Goal: Information Seeking & Learning: Learn about a topic

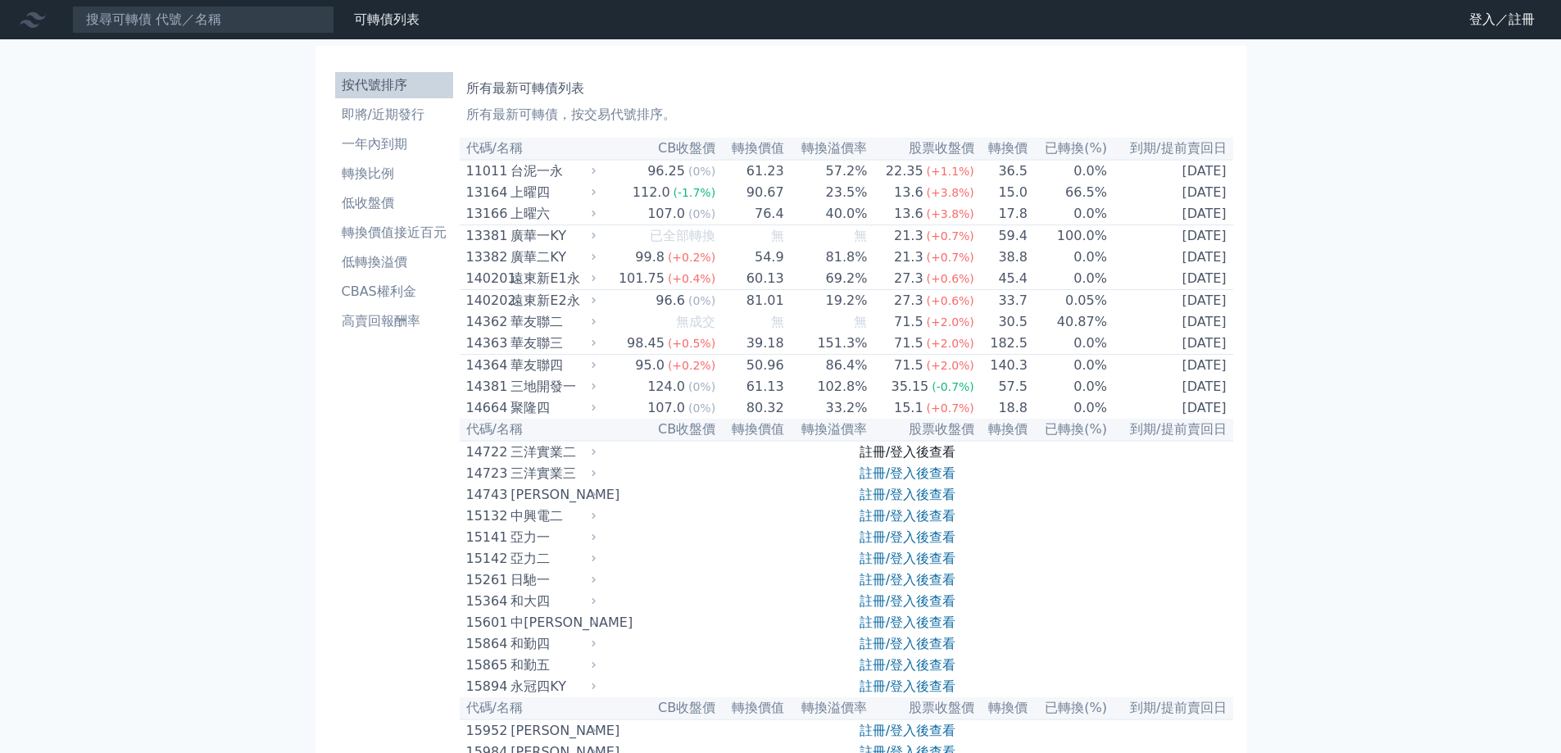
click at [865, 451] on link "註冊/登入後查看" at bounding box center [907, 452] width 96 height 16
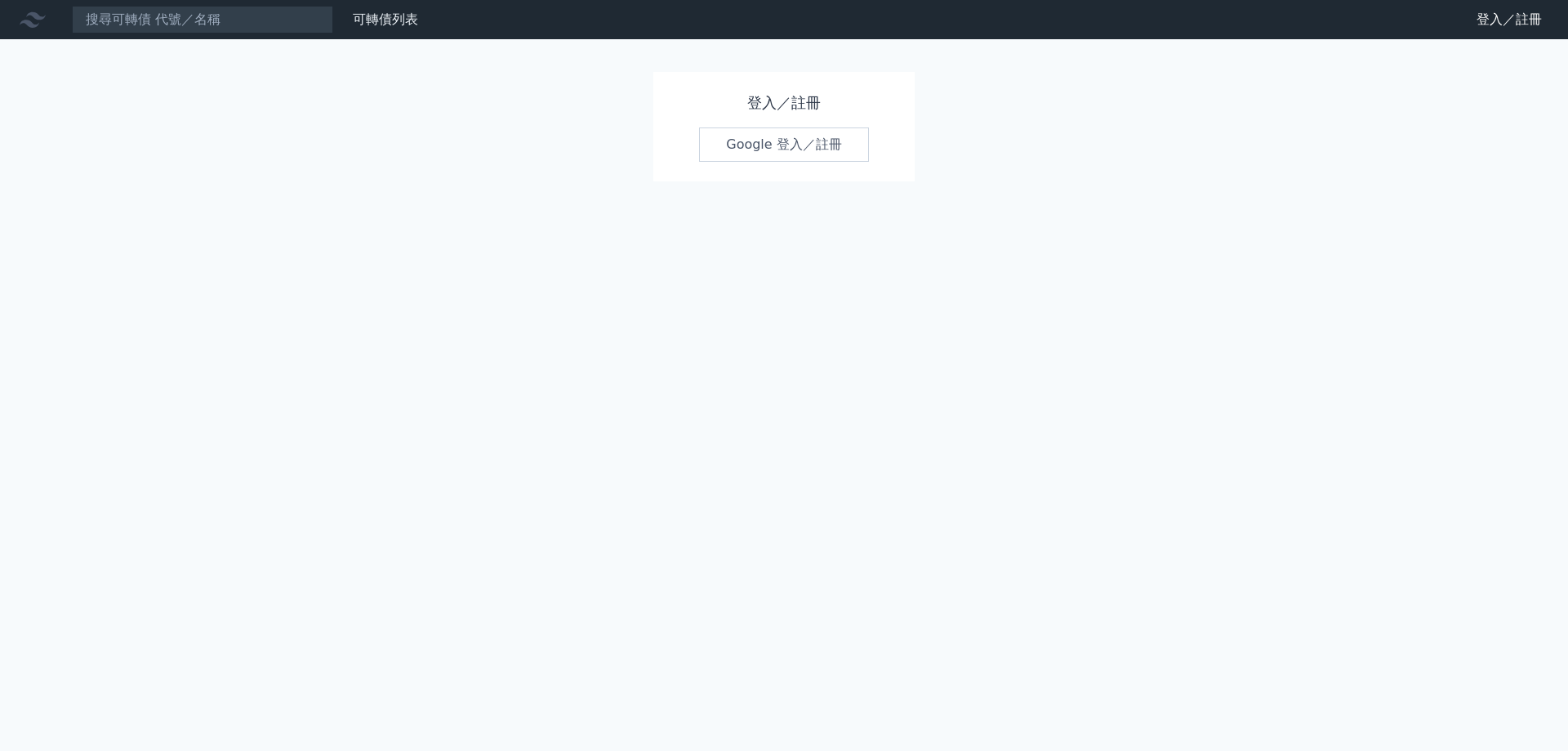
click at [773, 151] on link "Google 登入／註冊" at bounding box center [784, 145] width 169 height 34
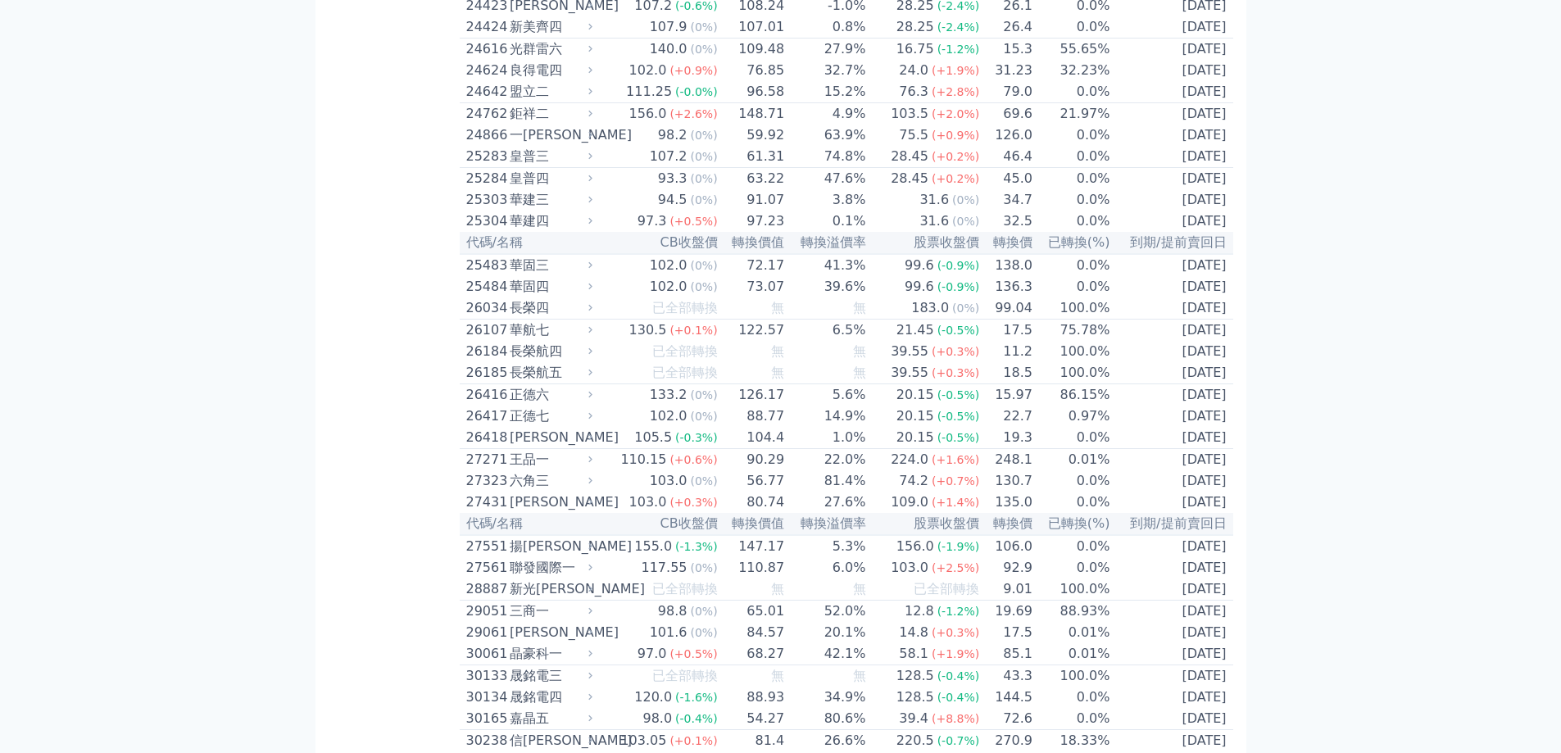
scroll to position [1639, 0]
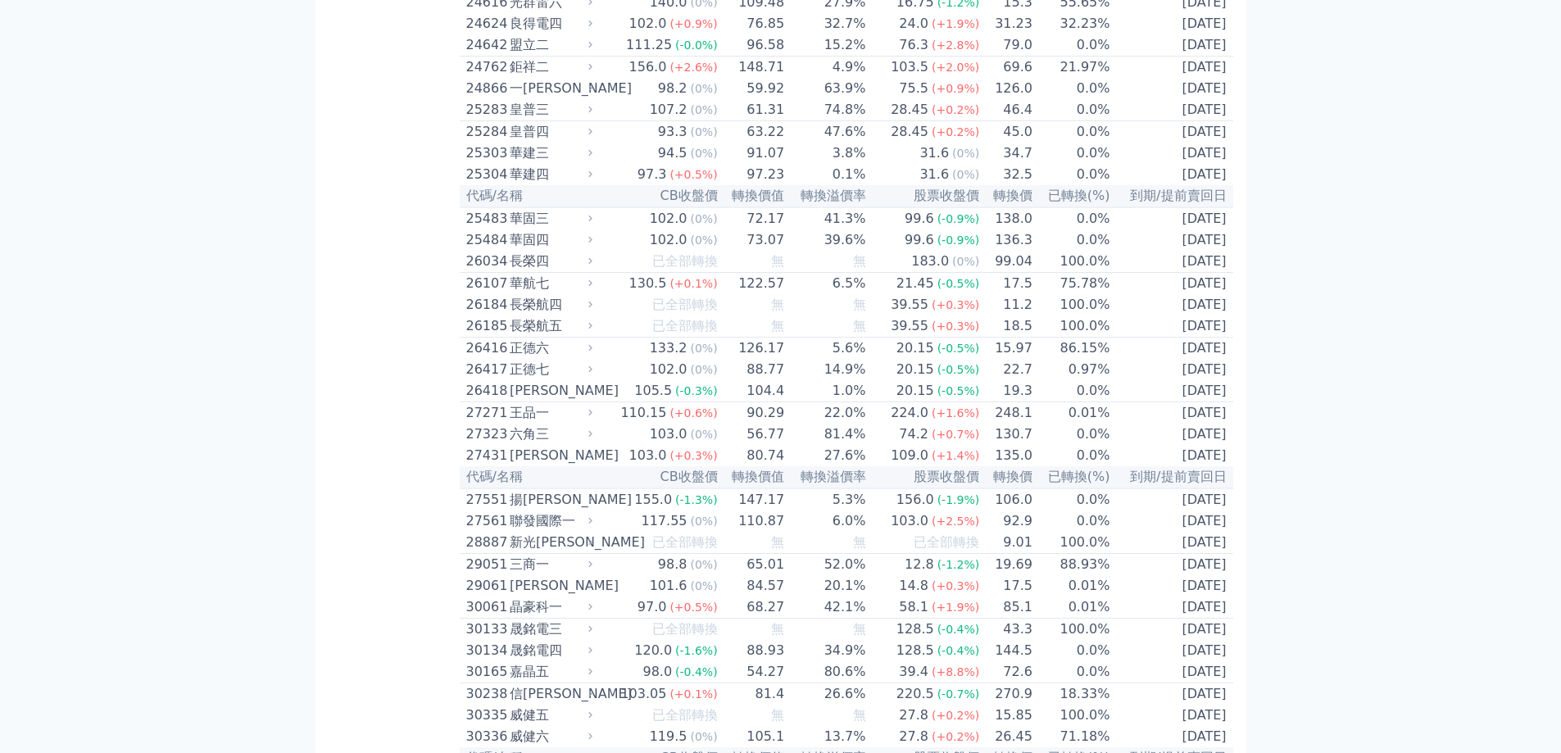
click at [769, 388] on td "104.4" at bounding box center [752, 391] width 67 height 22
click at [1004, 397] on td "19.3" at bounding box center [1006, 391] width 53 height 22
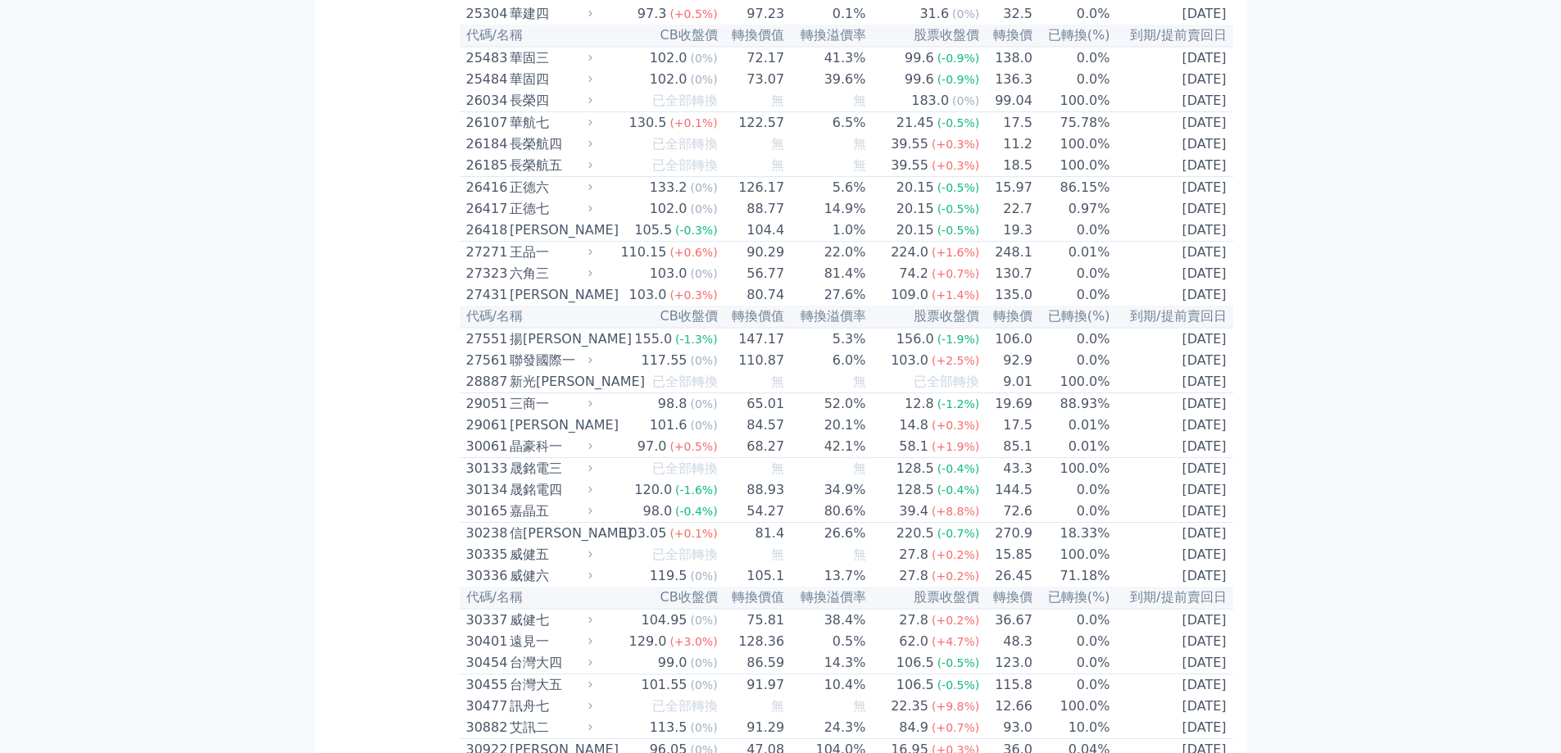
scroll to position [1803, 0]
click at [910, 224] on div "20.15" at bounding box center [915, 227] width 44 height 20
click at [853, 190] on td "5.6%" at bounding box center [825, 185] width 81 height 22
click at [710, 182] on span "(0%)" at bounding box center [703, 184] width 27 height 13
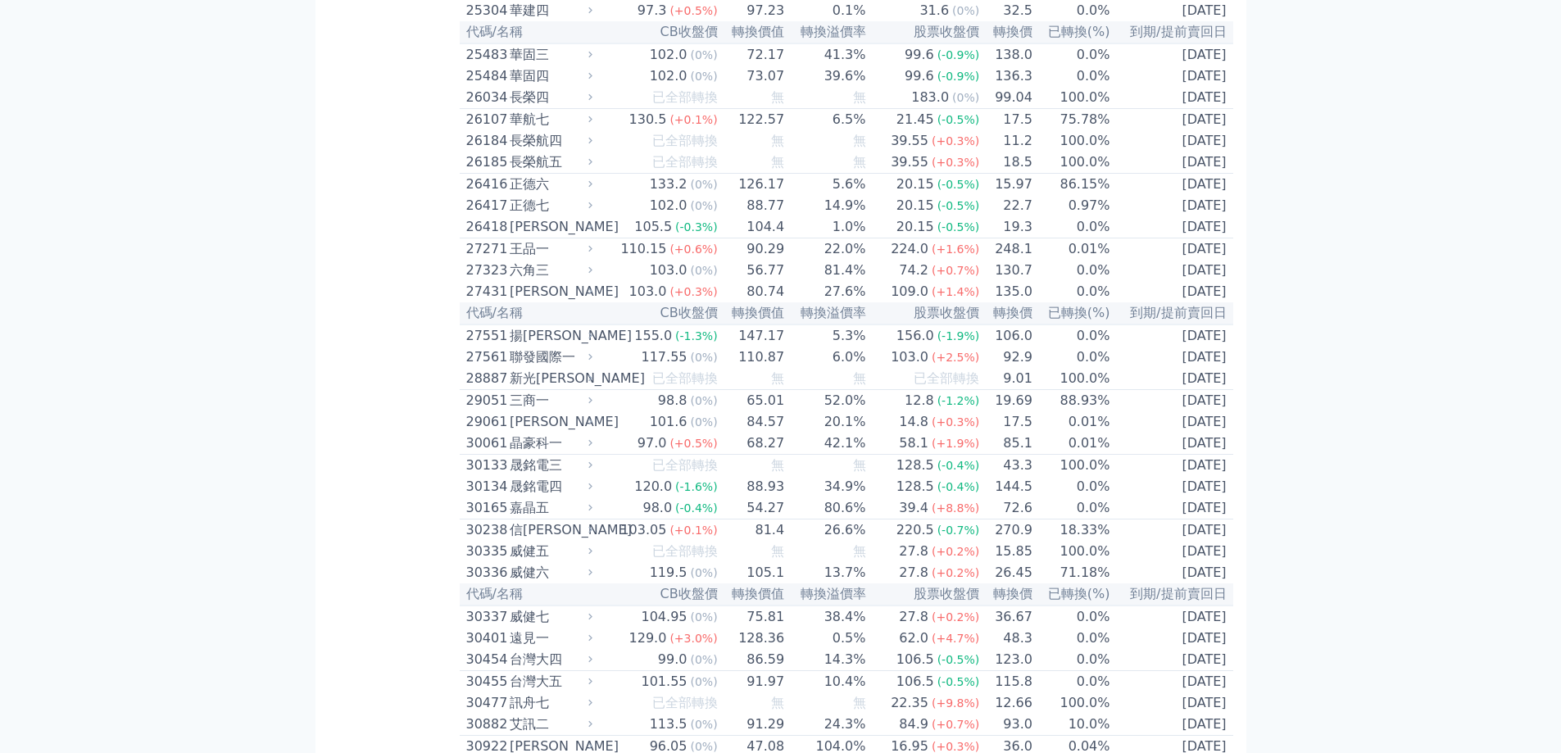
click at [695, 188] on span "(0%)" at bounding box center [703, 184] width 27 height 13
click at [670, 191] on div "133.2" at bounding box center [668, 185] width 44 height 20
click at [534, 187] on div "正德六" at bounding box center [549, 185] width 79 height 20
click at [542, 202] on div "正德七" at bounding box center [549, 206] width 79 height 20
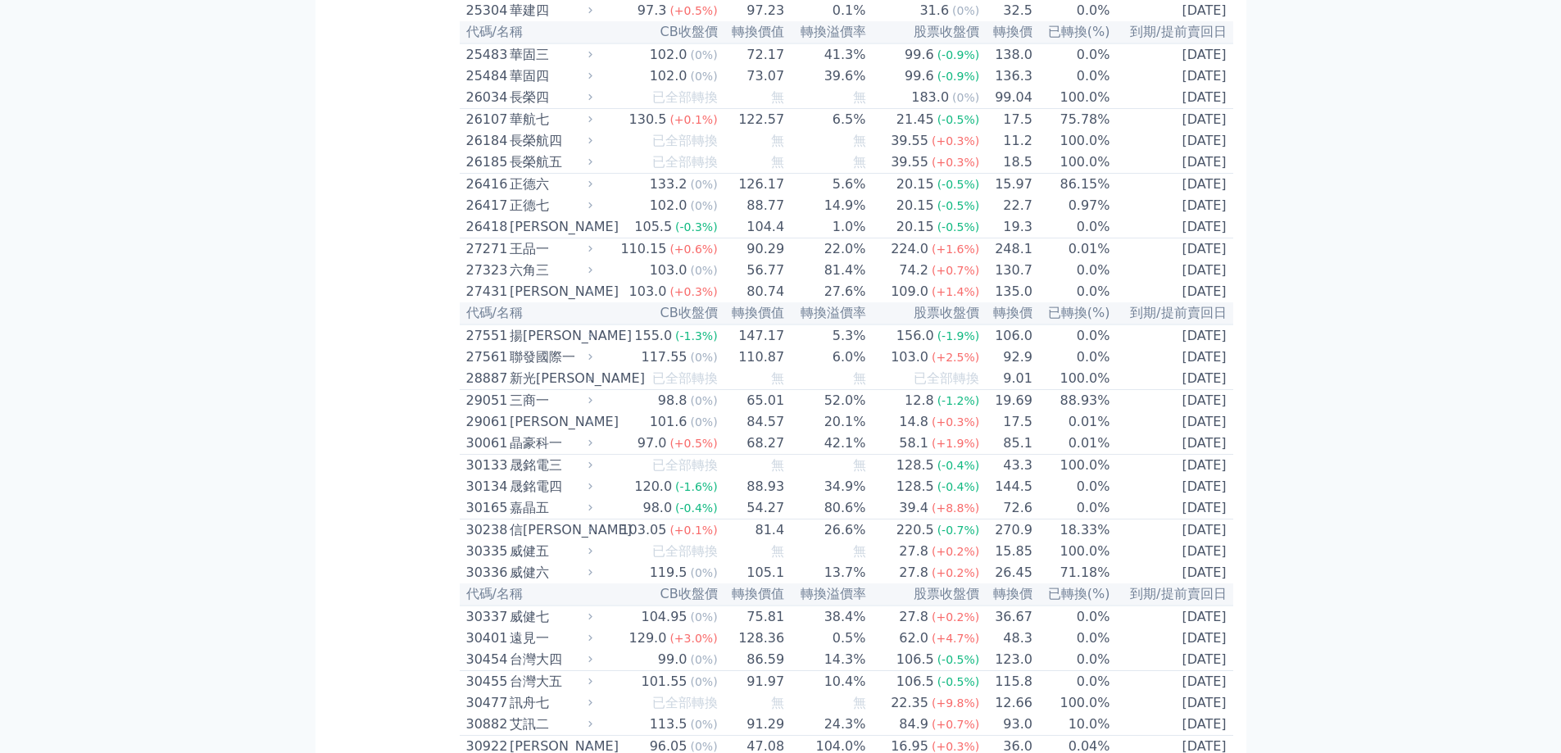
scroll to position [1803, 0]
click at [534, 188] on div "正德六" at bounding box center [549, 185] width 79 height 20
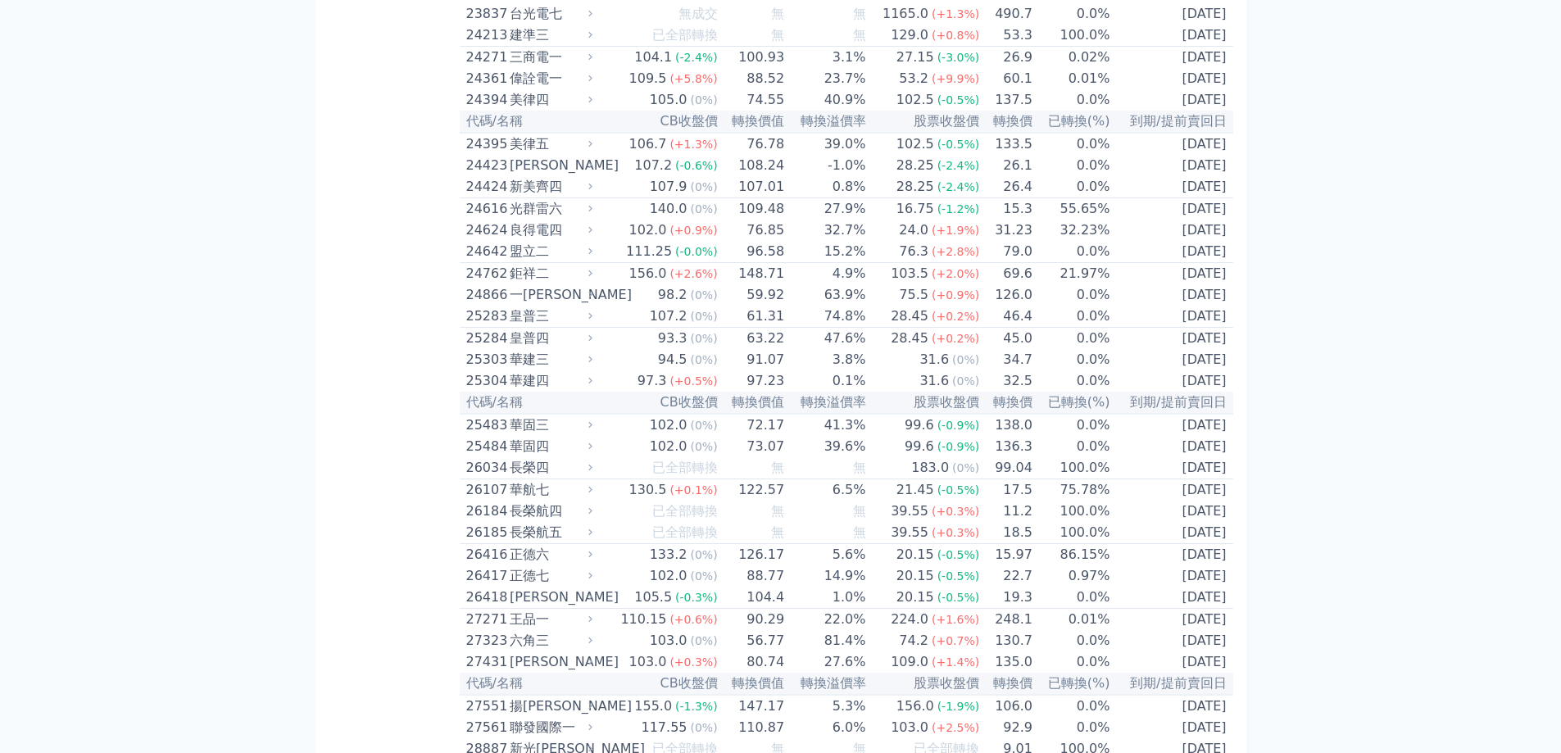
scroll to position [1557, 0]
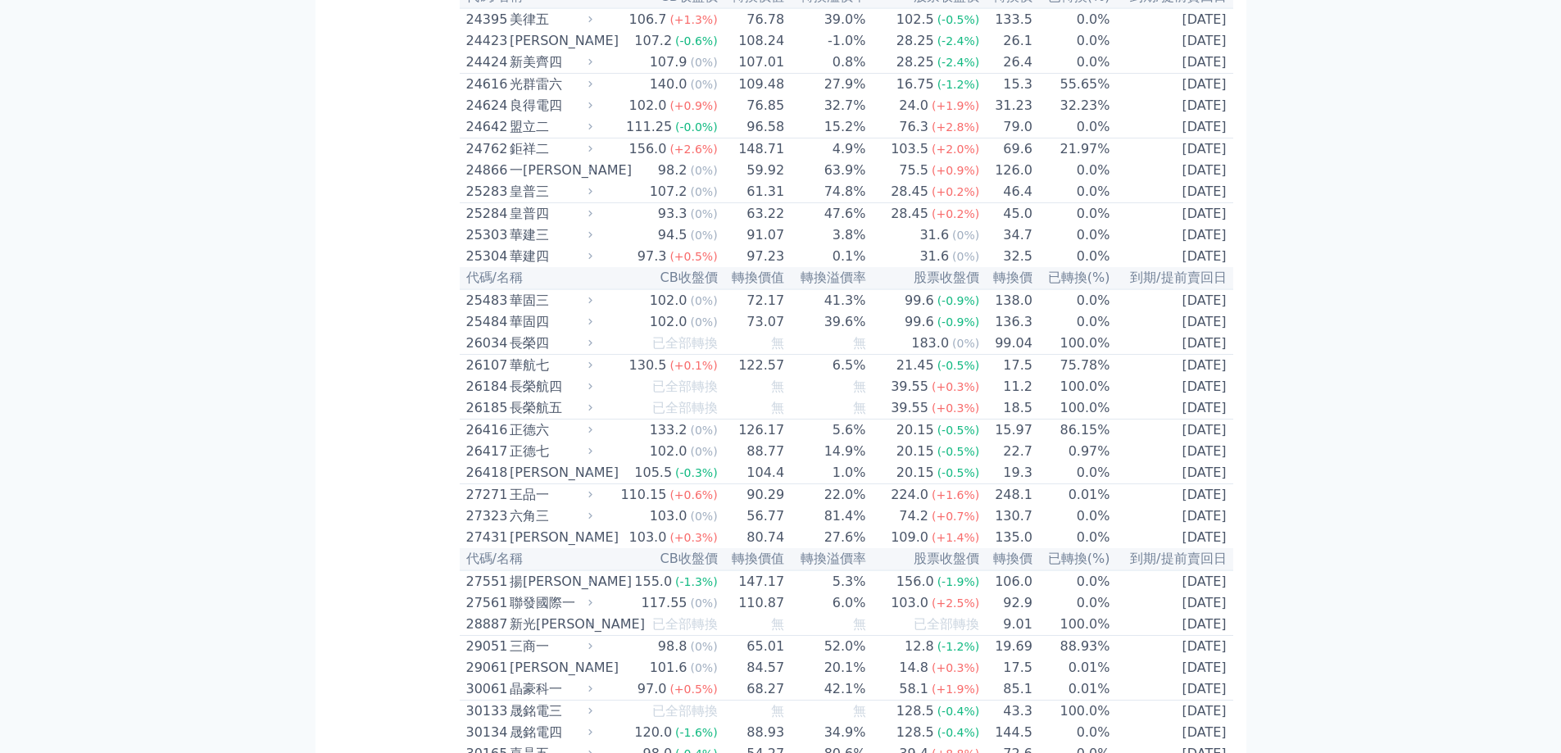
click at [521, 449] on div "正德七" at bounding box center [549, 452] width 79 height 20
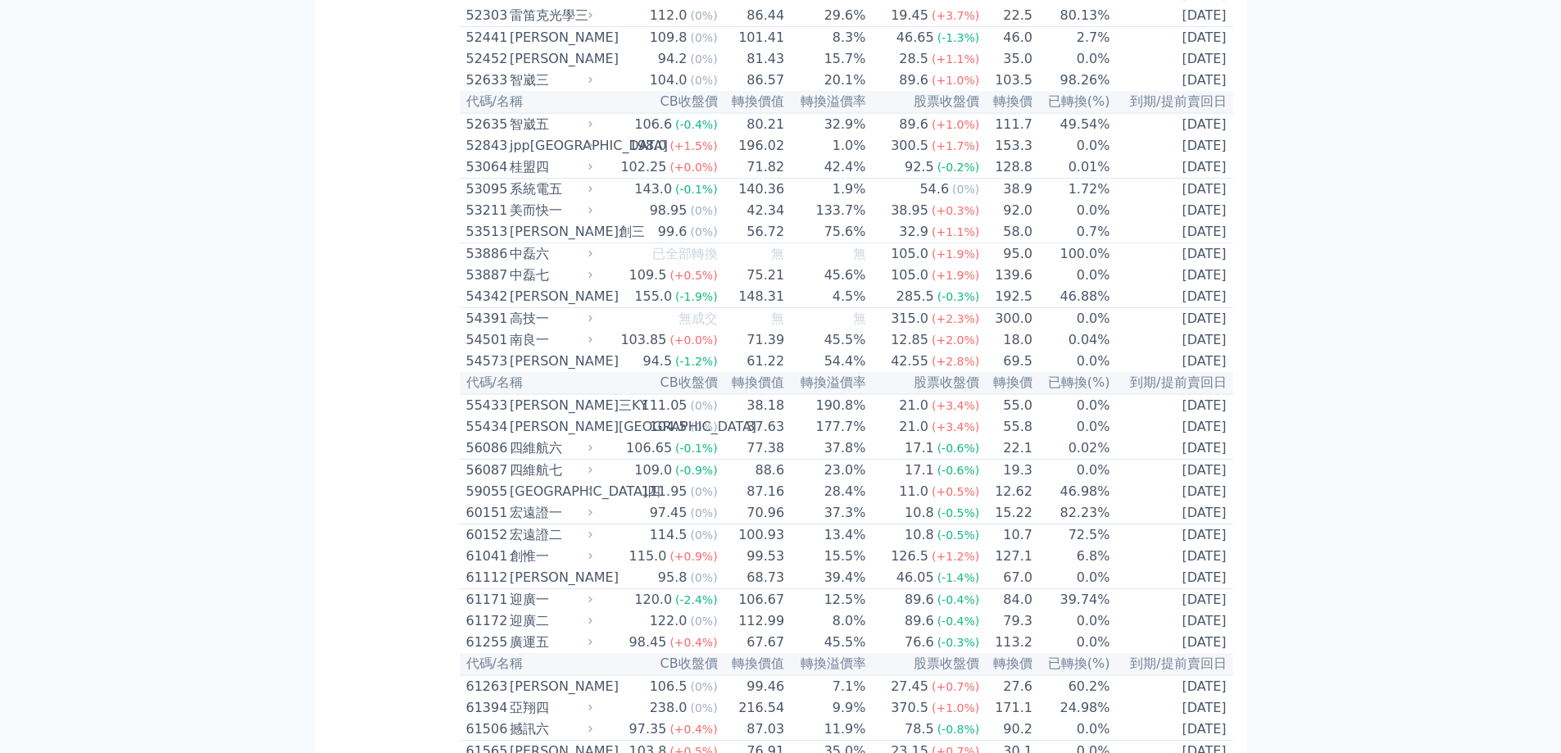
scroll to position [5489, 0]
